Goal: Information Seeking & Learning: Learn about a topic

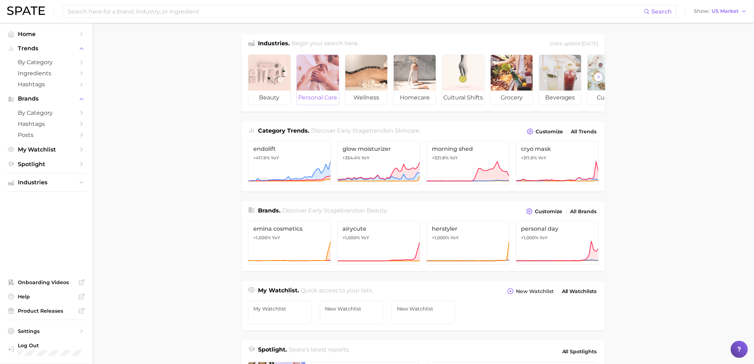
click at [302, 75] on div at bounding box center [318, 73] width 42 height 36
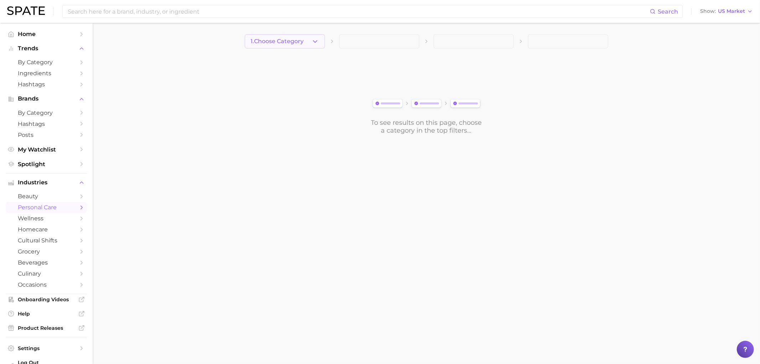
click at [293, 41] on span "1. Choose Category" at bounding box center [277, 41] width 53 height 6
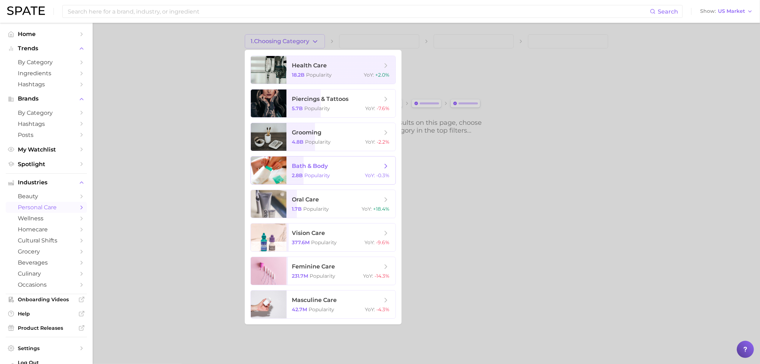
click at [349, 173] on div "2.8b Popularity YoY : -0.3%" at bounding box center [341, 175] width 98 height 6
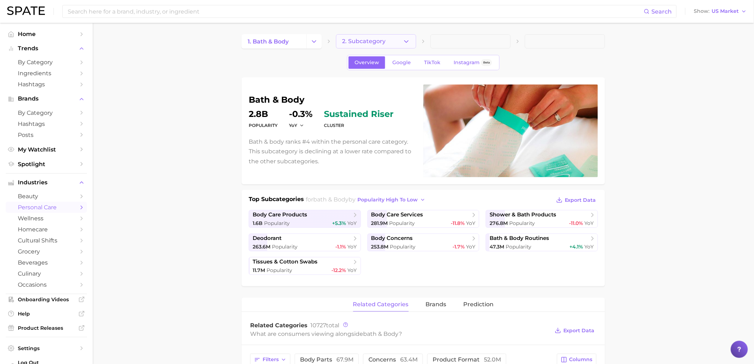
click at [408, 43] on icon "button" at bounding box center [406, 41] width 7 height 7
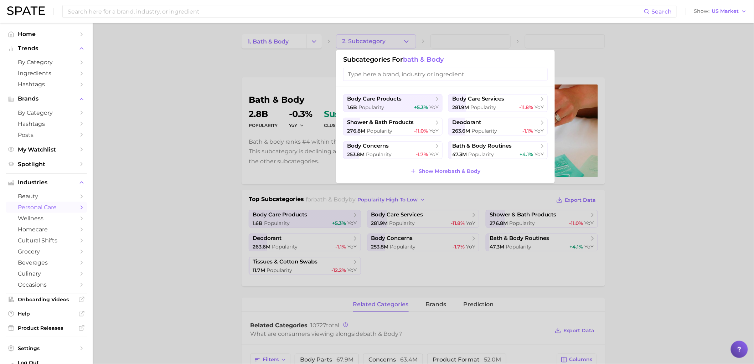
click at [186, 138] on div at bounding box center [377, 182] width 754 height 364
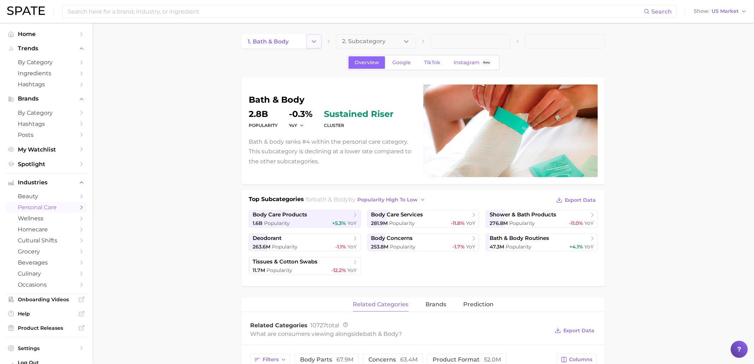
click at [314, 43] on icon "Change Category" at bounding box center [313, 41] width 7 height 7
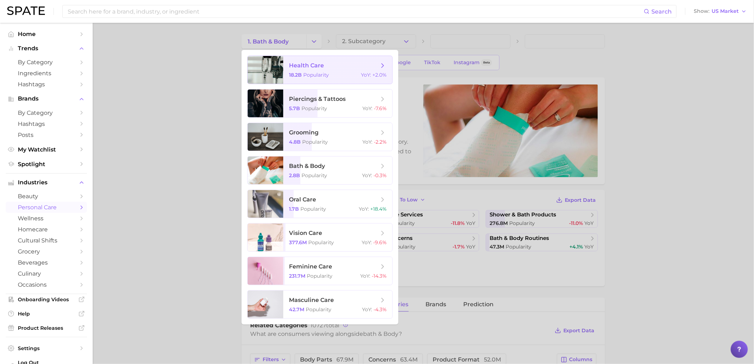
click at [314, 65] on span "health care" at bounding box center [306, 65] width 35 height 7
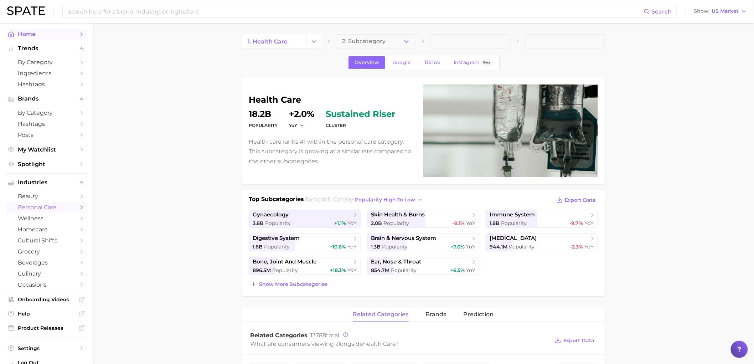
click at [34, 36] on span "Home" at bounding box center [46, 34] width 57 height 7
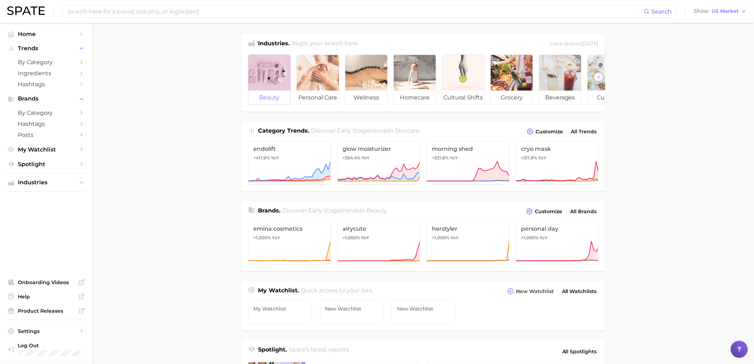
click at [277, 97] on span "beauty" at bounding box center [269, 98] width 42 height 14
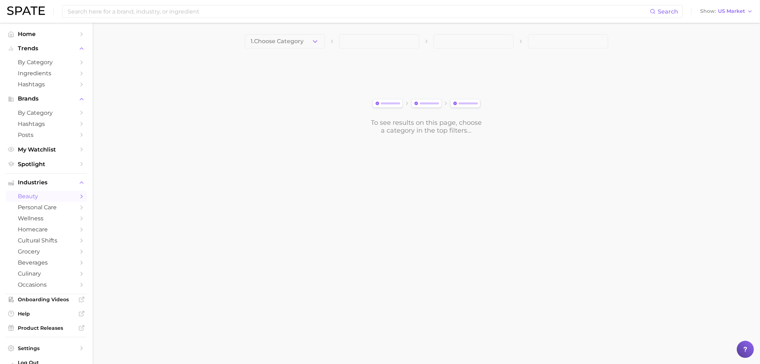
drag, startPoint x: 457, startPoint y: 241, endPoint x: 384, endPoint y: 187, distance: 90.8
click at [457, 241] on body "Search Show US Market Home Trends by Category Ingredients Hashtags Brands by Ca…" at bounding box center [380, 182] width 760 height 364
click at [292, 37] on button "1. Choose Category" at bounding box center [285, 41] width 80 height 14
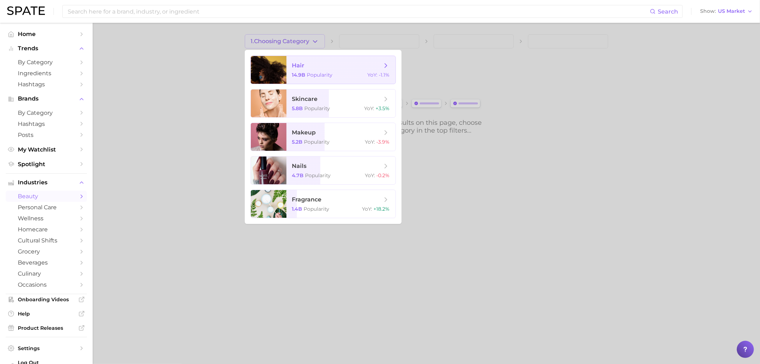
click at [347, 67] on span "hair" at bounding box center [337, 66] width 90 height 8
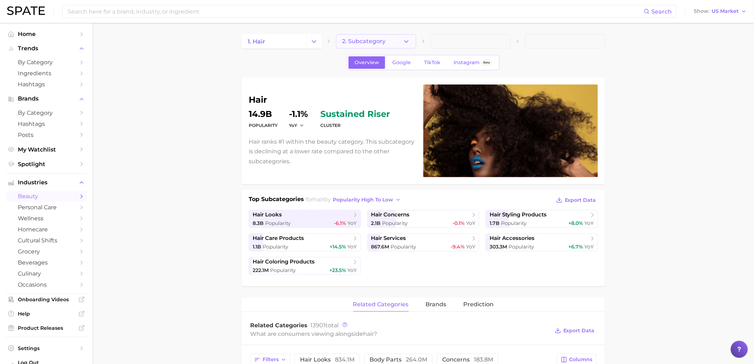
click at [403, 40] on button "2. Subcategory" at bounding box center [376, 41] width 80 height 14
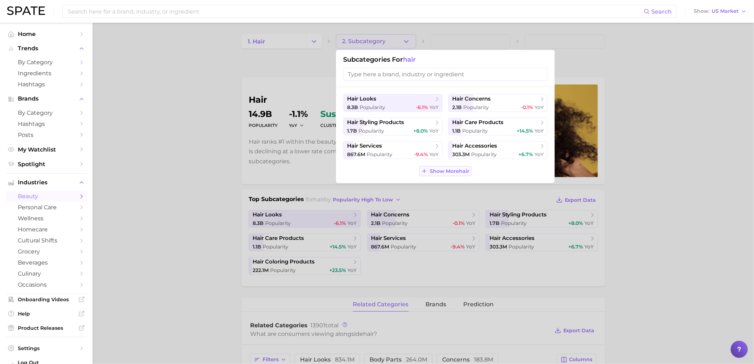
click at [459, 169] on span "Show More hair" at bounding box center [450, 171] width 40 height 6
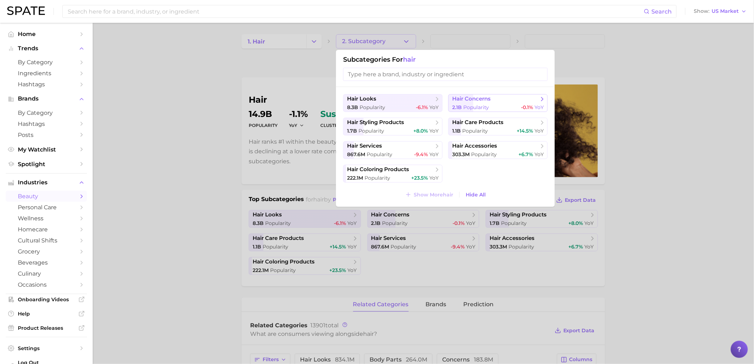
click at [545, 97] on icon at bounding box center [542, 99] width 7 height 7
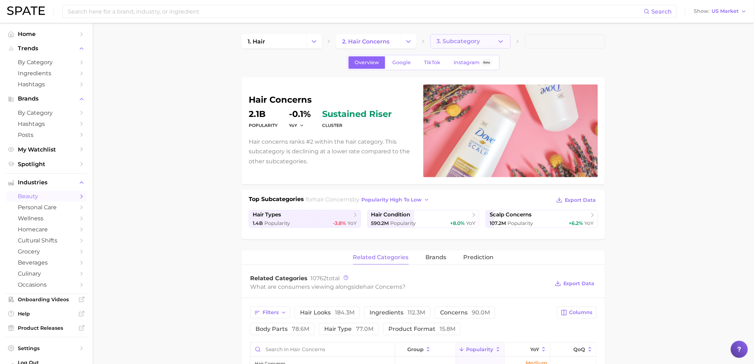
click at [494, 38] on button "3. Subcategory" at bounding box center [471, 41] width 80 height 14
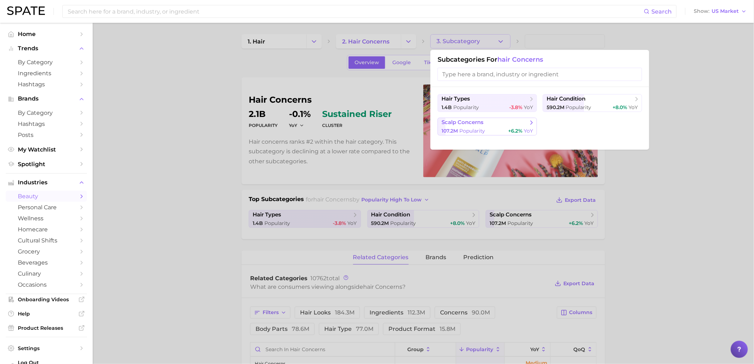
click at [493, 128] on div "107.2m Popularity +6.2% YoY" at bounding box center [488, 131] width 92 height 7
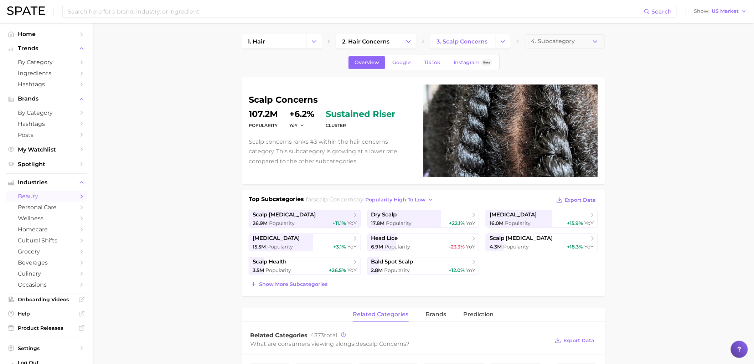
click at [555, 44] on span "4. Subcategory" at bounding box center [553, 41] width 44 height 6
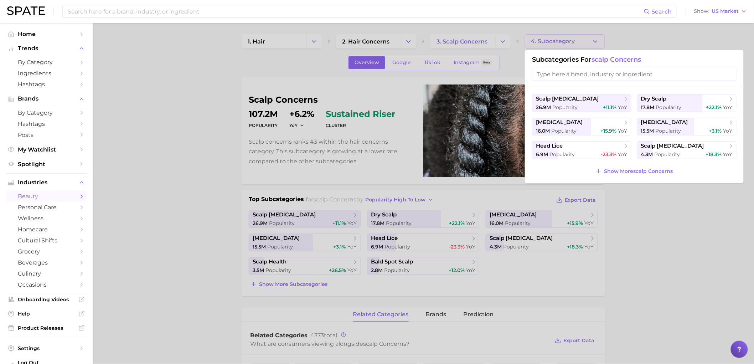
click at [133, 245] on div at bounding box center [377, 182] width 754 height 364
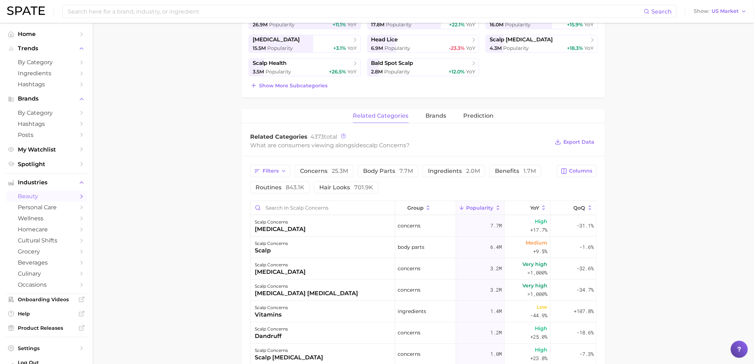
scroll to position [198, 0]
click at [439, 120] on button "brands" at bounding box center [436, 117] width 21 height 14
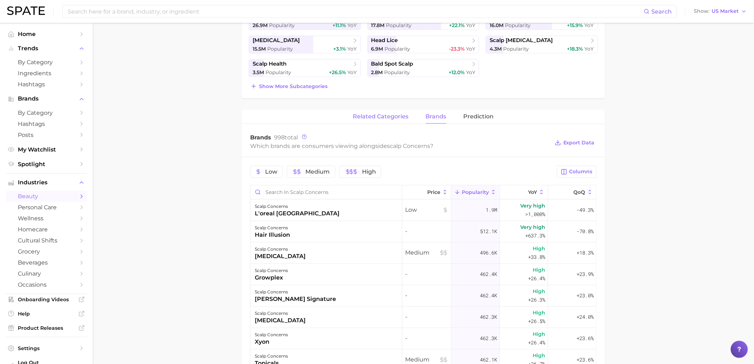
click at [388, 117] on span "related categories" at bounding box center [381, 116] width 56 height 6
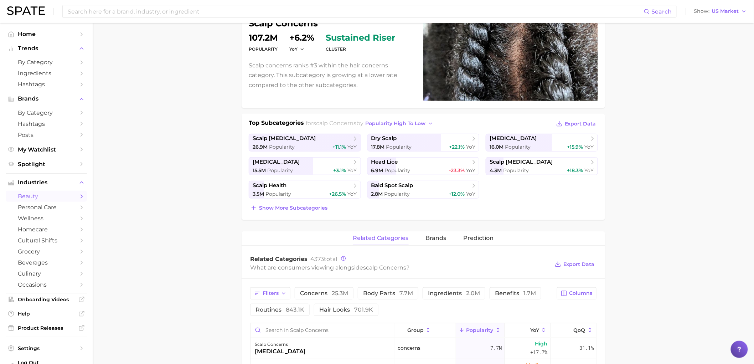
scroll to position [0, 0]
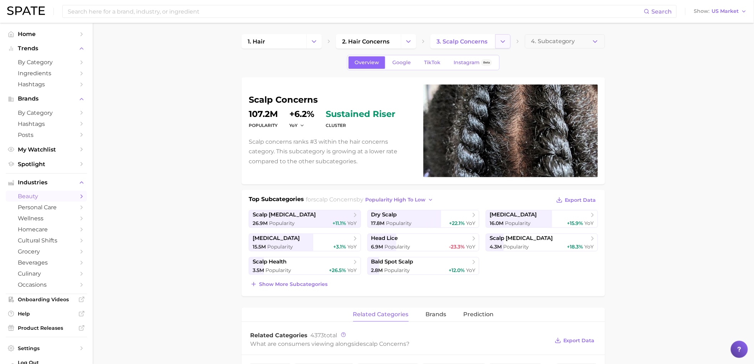
click at [503, 42] on polyline "Change Category" at bounding box center [503, 41] width 4 height 2
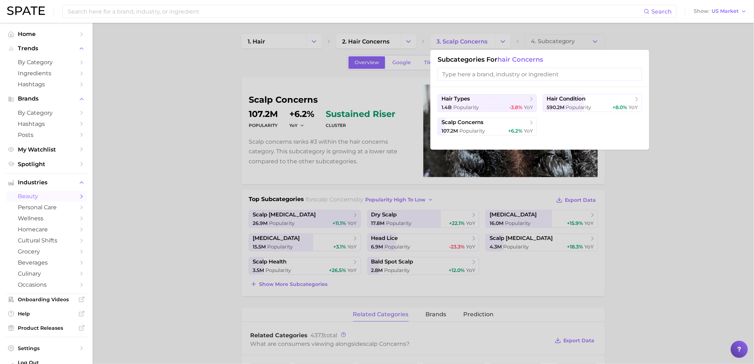
click at [738, 136] on div at bounding box center [377, 182] width 754 height 364
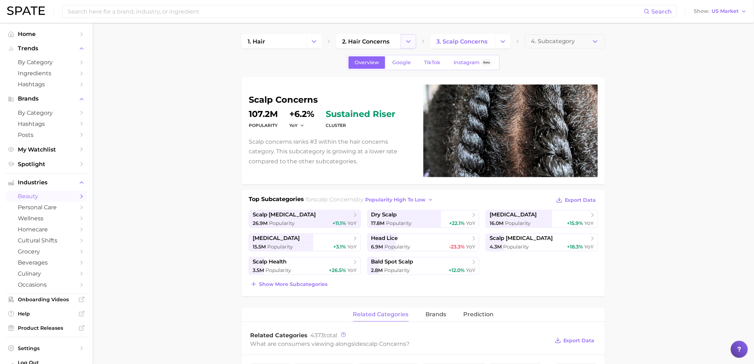
click at [413, 42] on button "Change Category" at bounding box center [408, 41] width 15 height 14
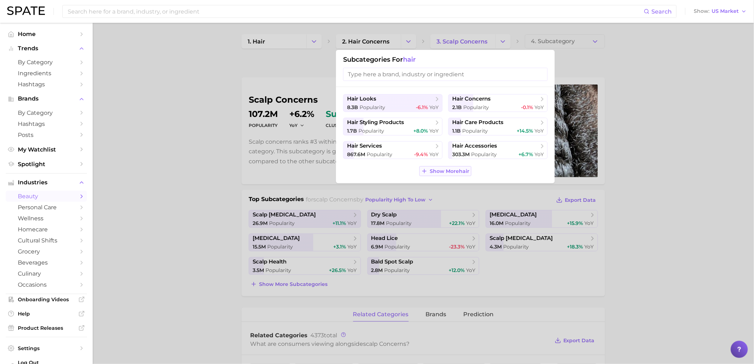
click at [443, 176] on button "Show More hair" at bounding box center [446, 171] width 52 height 10
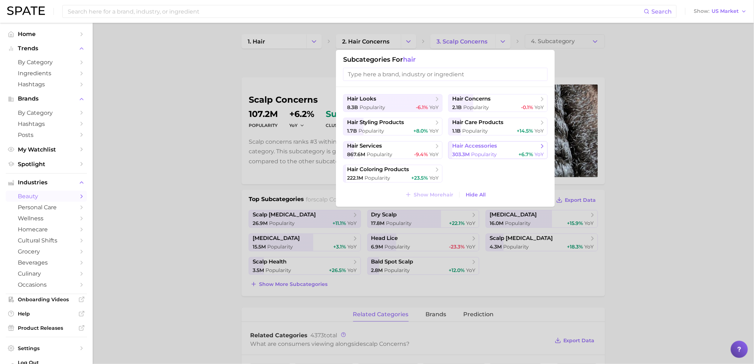
click at [476, 154] on span "Popularity" at bounding box center [484, 154] width 26 height 6
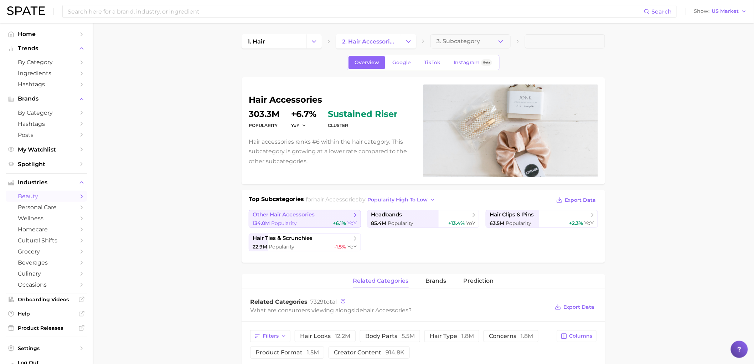
click at [339, 213] on span "other hair accessories" at bounding box center [302, 214] width 99 height 7
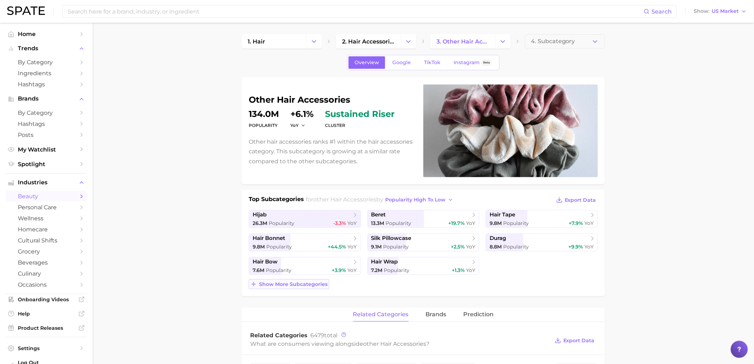
click at [322, 285] on span "Show more subcategories" at bounding box center [293, 284] width 68 height 6
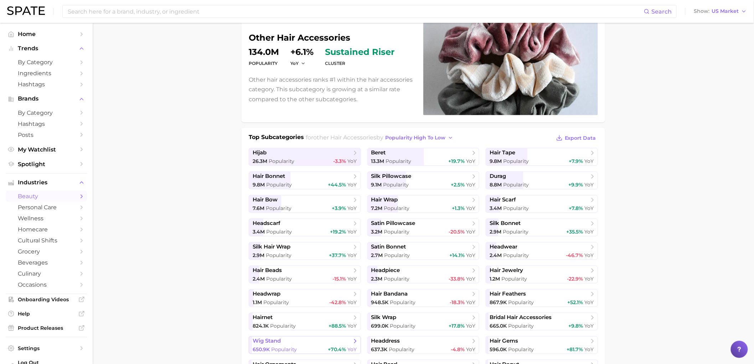
scroll to position [158, 0]
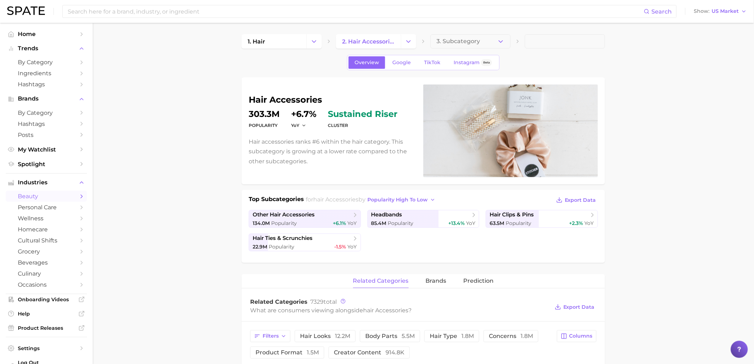
click at [407, 39] on icon "Change Category" at bounding box center [408, 41] width 7 height 7
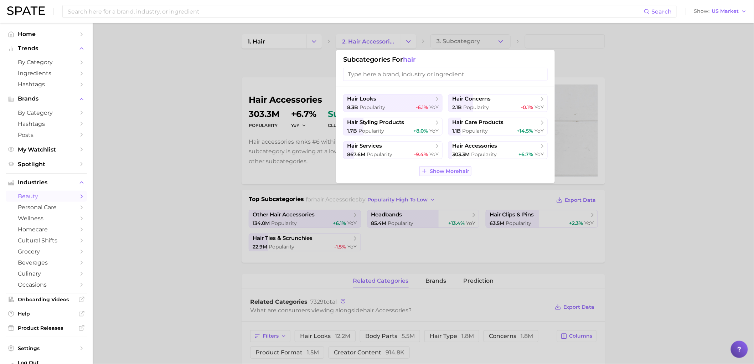
click at [441, 172] on span "Show More hair" at bounding box center [450, 171] width 40 height 6
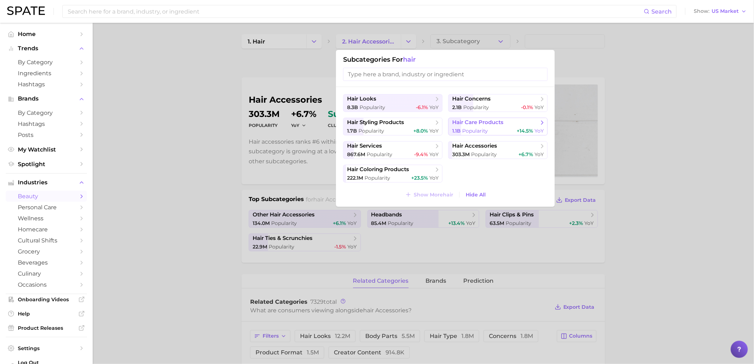
click at [511, 125] on span "hair care products" at bounding box center [495, 122] width 87 height 7
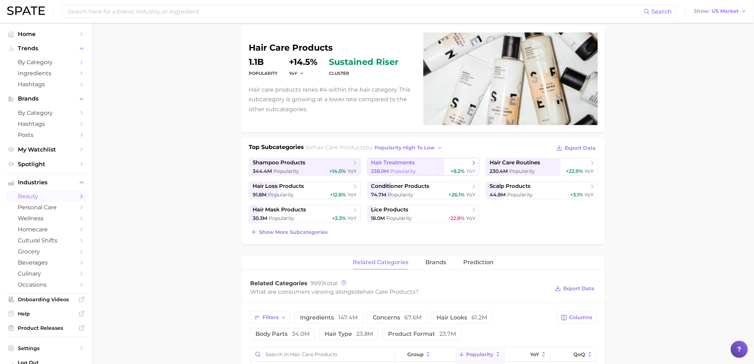
scroll to position [79, 0]
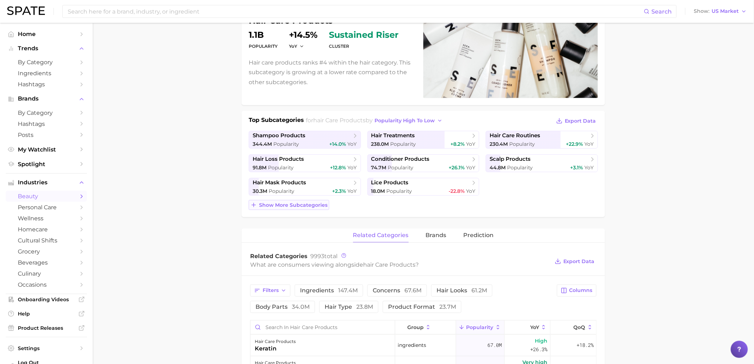
click at [317, 206] on span "Show more subcategories" at bounding box center [293, 205] width 68 height 6
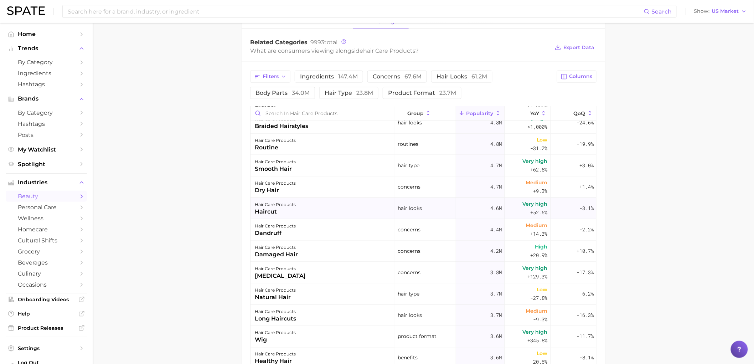
scroll to position [356, 0]
